Goal: Information Seeking & Learning: Learn about a topic

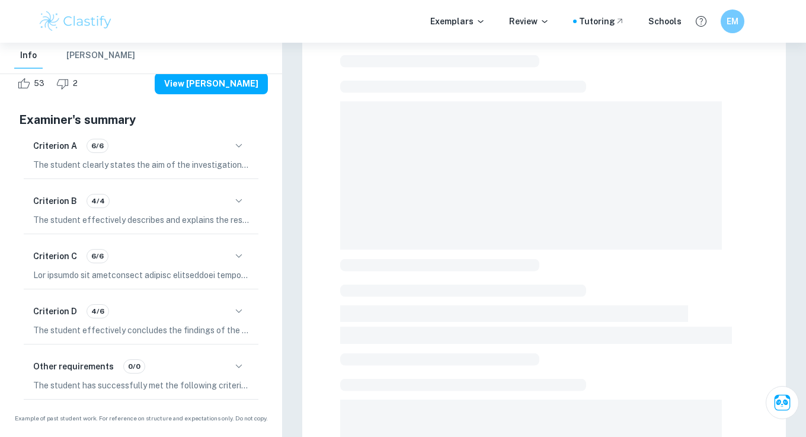
scroll to position [85, 0]
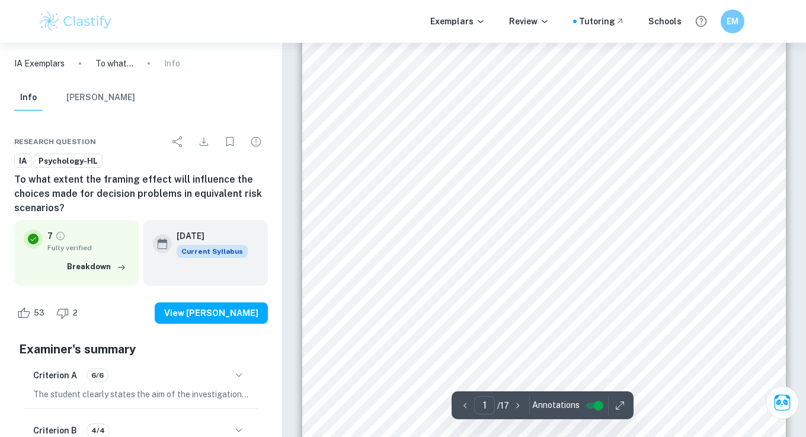
scroll to position [193, 0]
type input "7"
